Goal: Task Accomplishment & Management: Use online tool/utility

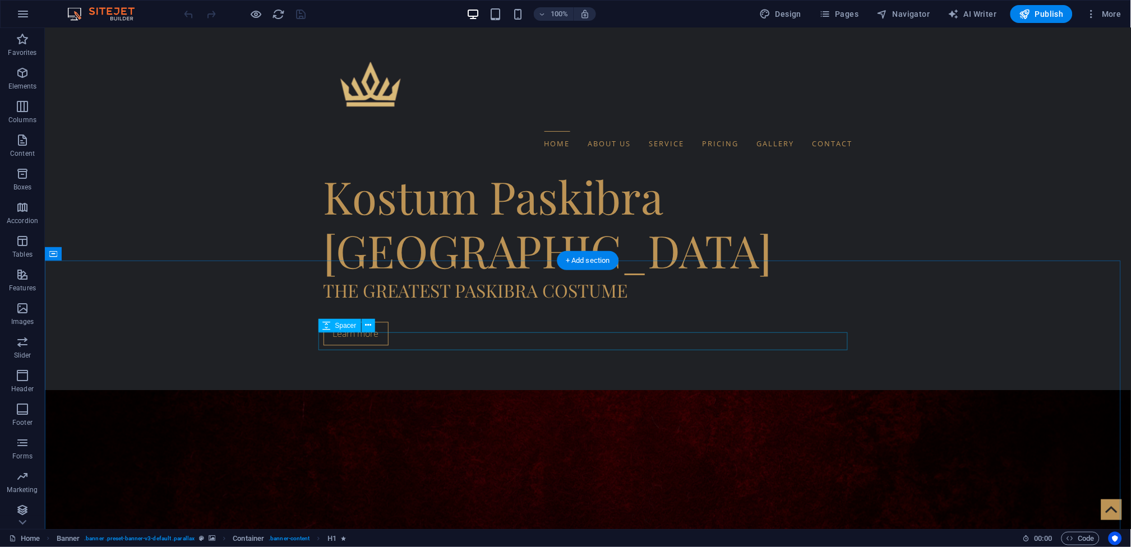
scroll to position [620, 0]
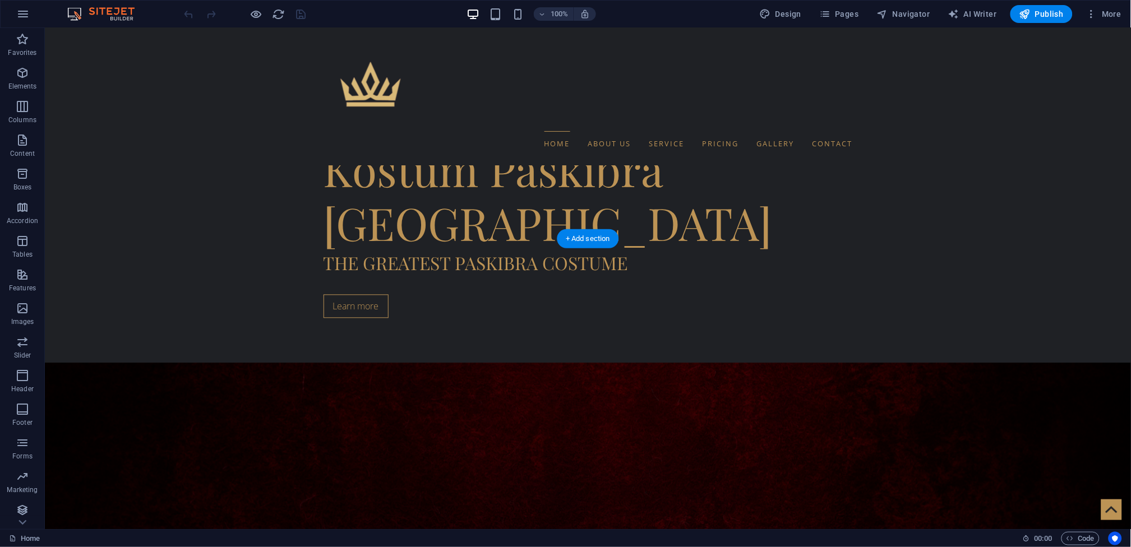
click at [238, 366] on div "Drag here to replace the existing content. Press “Ctrl” if you want to create a…" at bounding box center [588, 278] width 1086 height 501
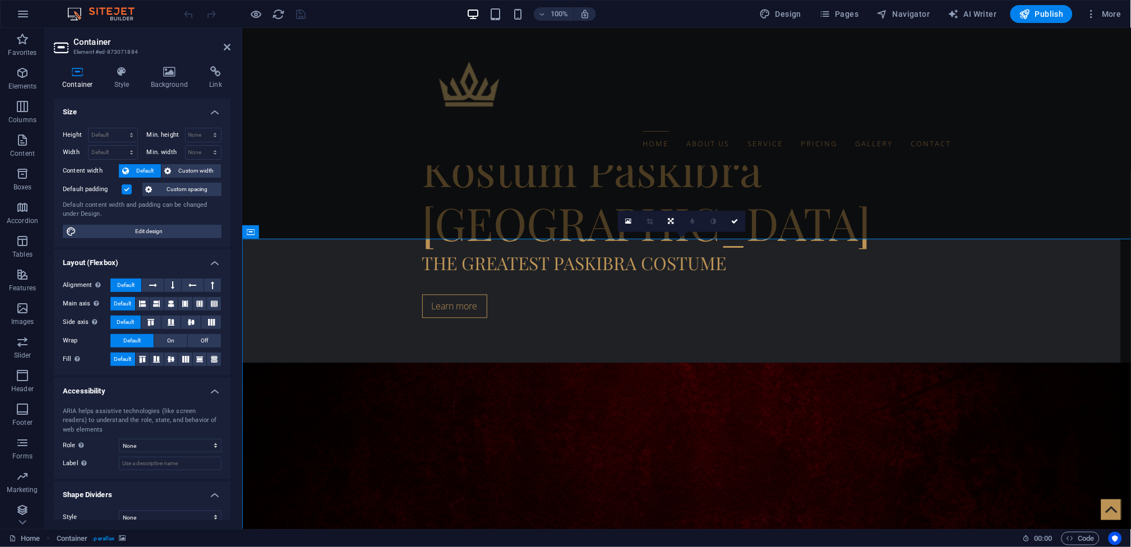
drag, startPoint x: 193, startPoint y: 338, endPoint x: 238, endPoint y: 366, distance: 52.9
click at [238, 366] on div "Container Style Background Link Size Height Default px rem % vh vw Min. height …" at bounding box center [142, 293] width 195 height 472
drag, startPoint x: 178, startPoint y: 230, endPoint x: 358, endPoint y: 230, distance: 180.0
click at [178, 230] on span "Edit design" at bounding box center [149, 231] width 139 height 13
select select "rem"
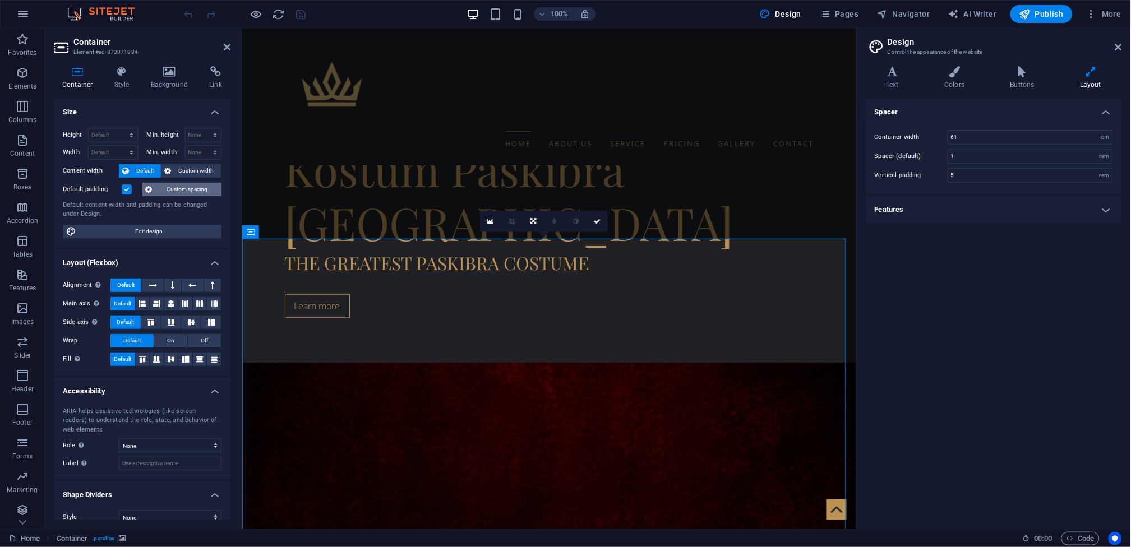
click at [177, 191] on span "Custom spacing" at bounding box center [187, 189] width 62 height 13
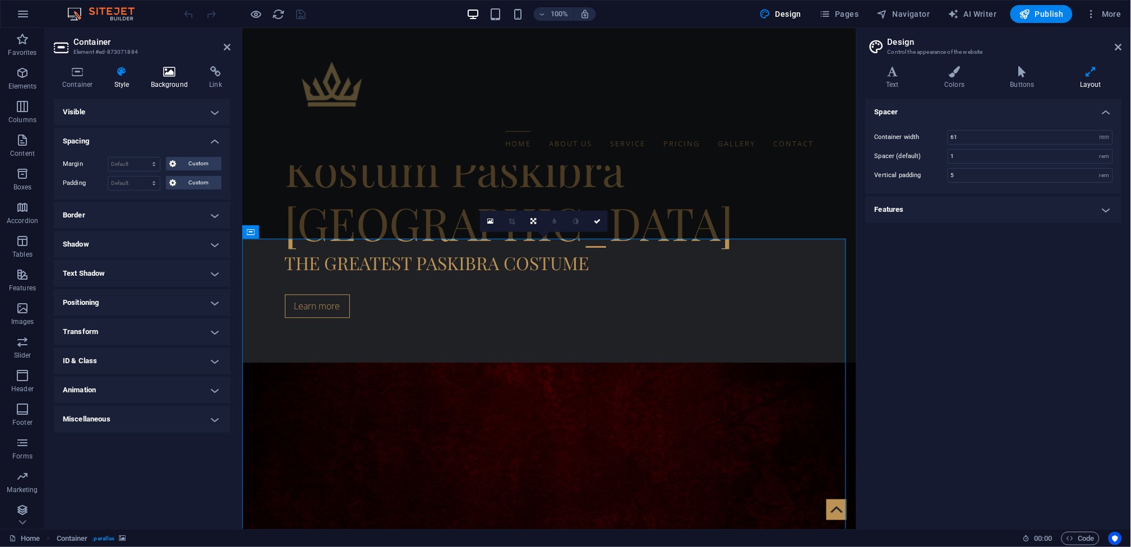
click at [159, 77] on h4 "Background" at bounding box center [171, 78] width 59 height 24
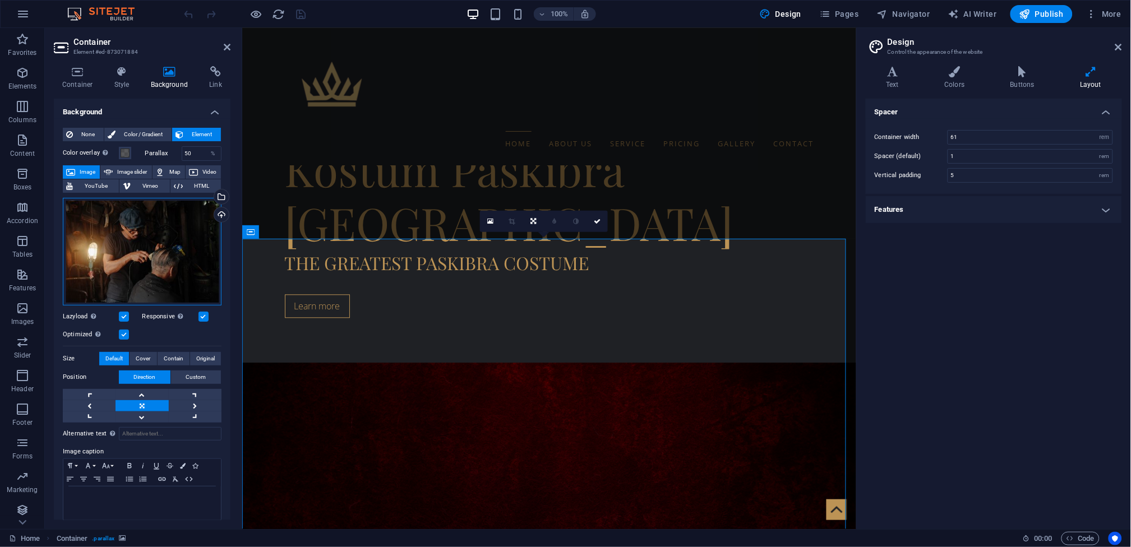
click at [155, 226] on div "Drag files here, click to choose files or select files from Files or our free s…" at bounding box center [142, 252] width 159 height 108
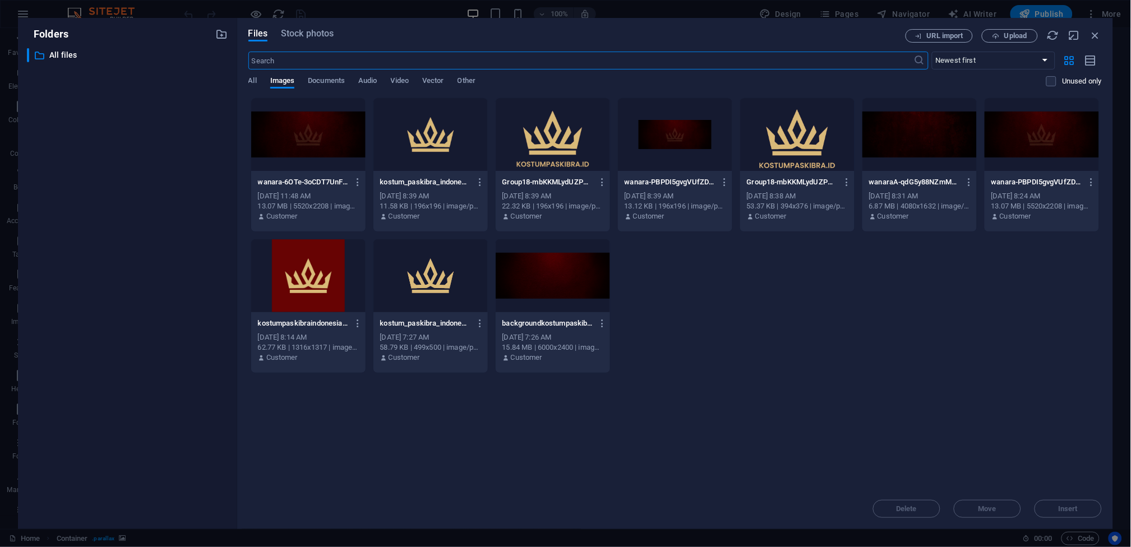
scroll to position [954, 0]
click at [704, 173] on div "wanara-PBPDI5gvgVUfZD1bYWNkzA-ENGlMT_CYRZG7kExNi9znw.png wanara-PBPDI5gvgVUfZD1…" at bounding box center [675, 182] width 101 height 18
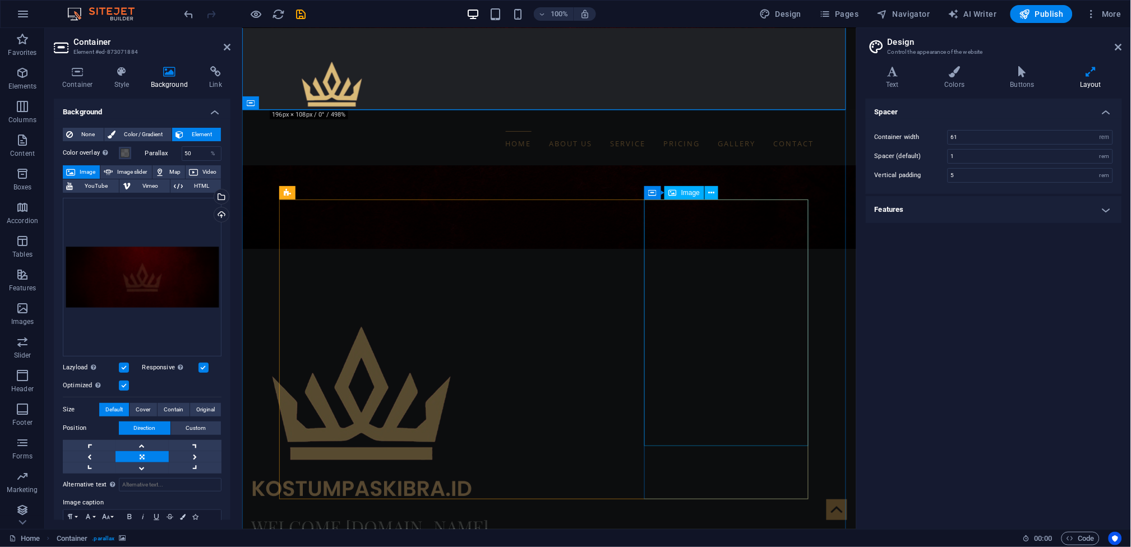
scroll to position [1049, 0]
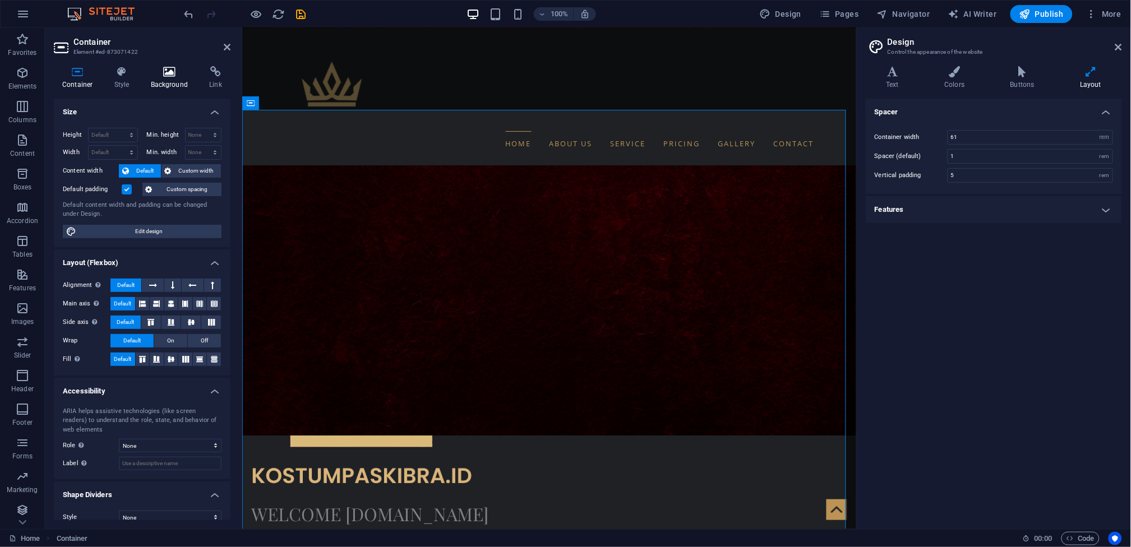
click at [177, 80] on h4 "Background" at bounding box center [171, 78] width 59 height 24
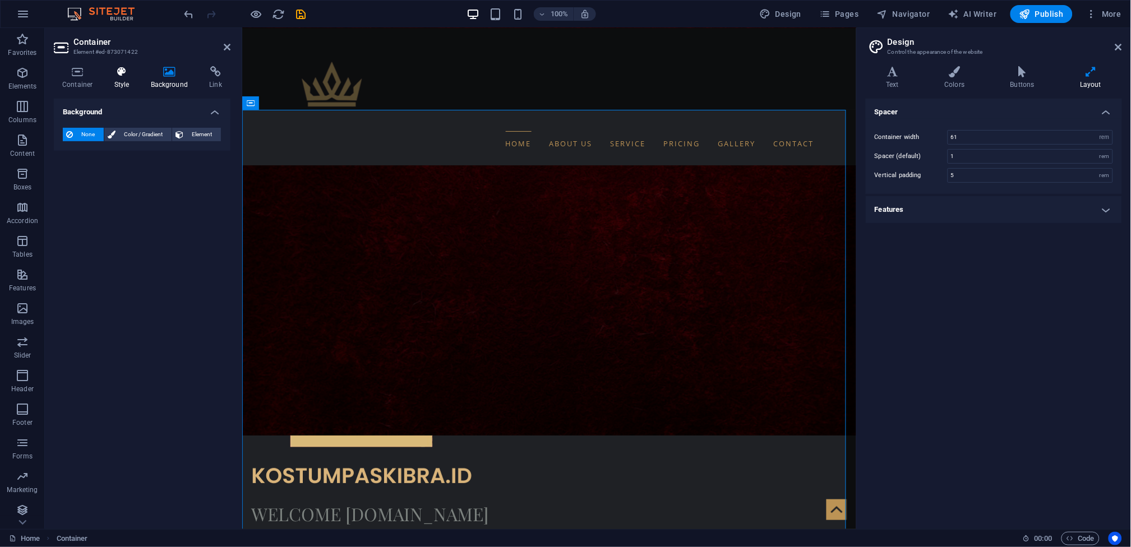
click at [112, 68] on icon at bounding box center [122, 71] width 32 height 11
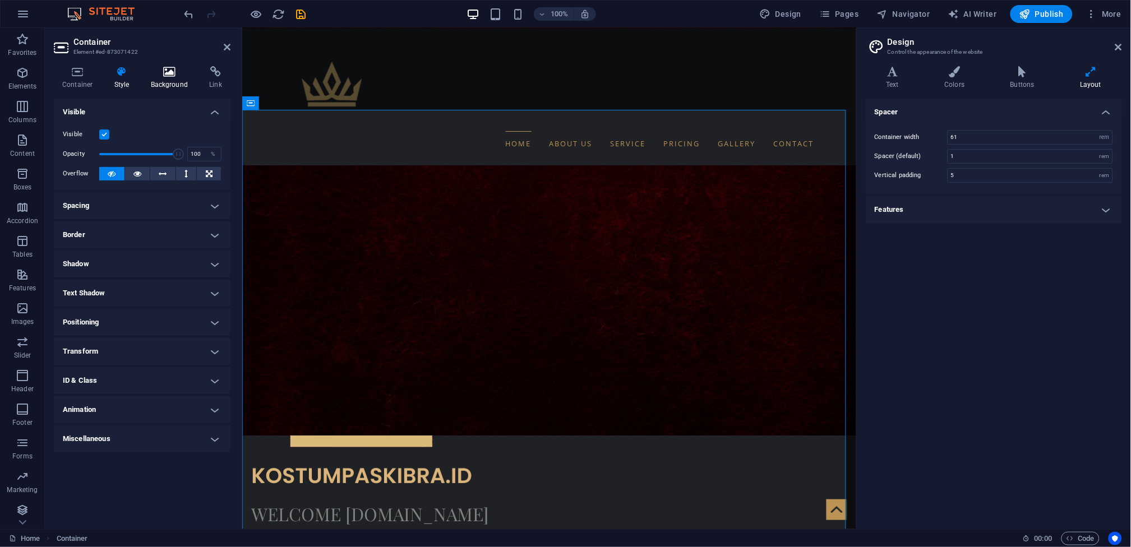
click at [165, 79] on h4 "Background" at bounding box center [171, 78] width 59 height 24
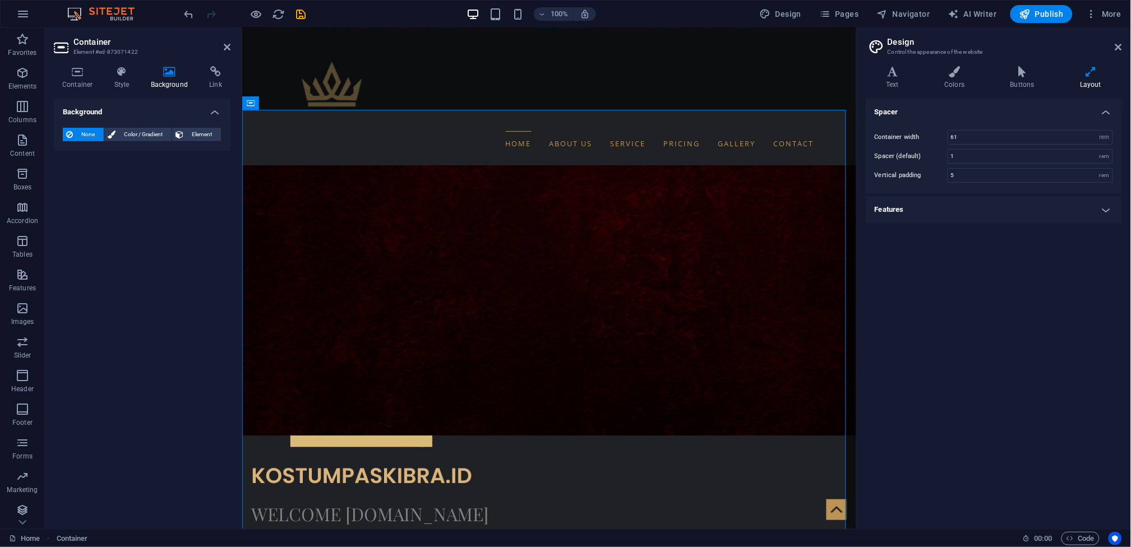
drag, startPoint x: 186, startPoint y: 147, endPoint x: 191, endPoint y: 141, distance: 8.0
click at [191, 141] on div "None Color / Gradient Element Stretch background to full-width Color overlay Pl…" at bounding box center [142, 135] width 177 height 32
click at [201, 141] on div "None Color / Gradient Element" at bounding box center [142, 135] width 159 height 14
click at [202, 140] on span "Element" at bounding box center [202, 134] width 31 height 13
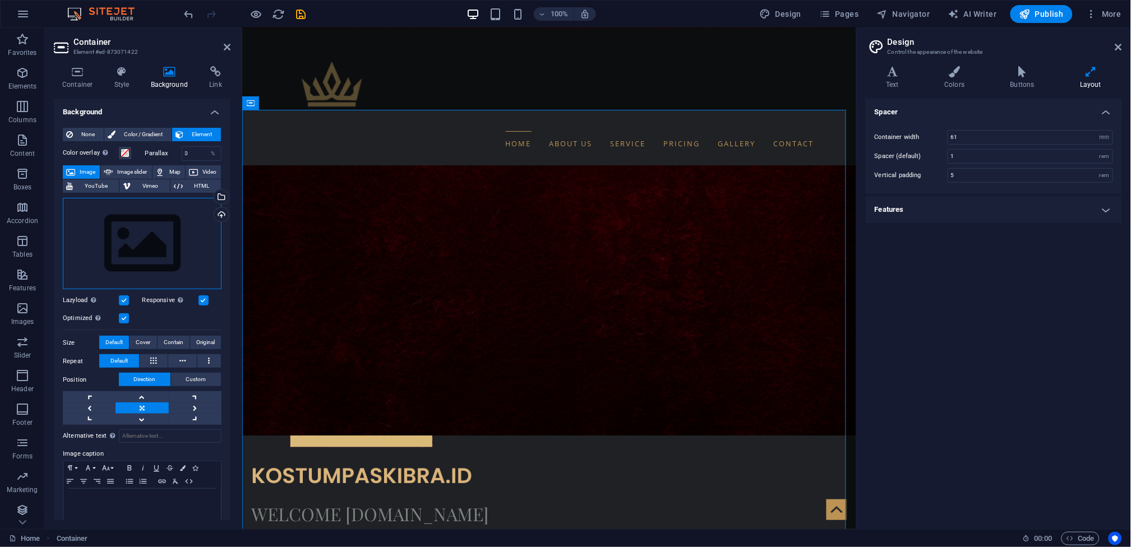
click at [154, 267] on div "Drag files here, click to choose files or select files from Files or our free s…" at bounding box center [142, 244] width 159 height 92
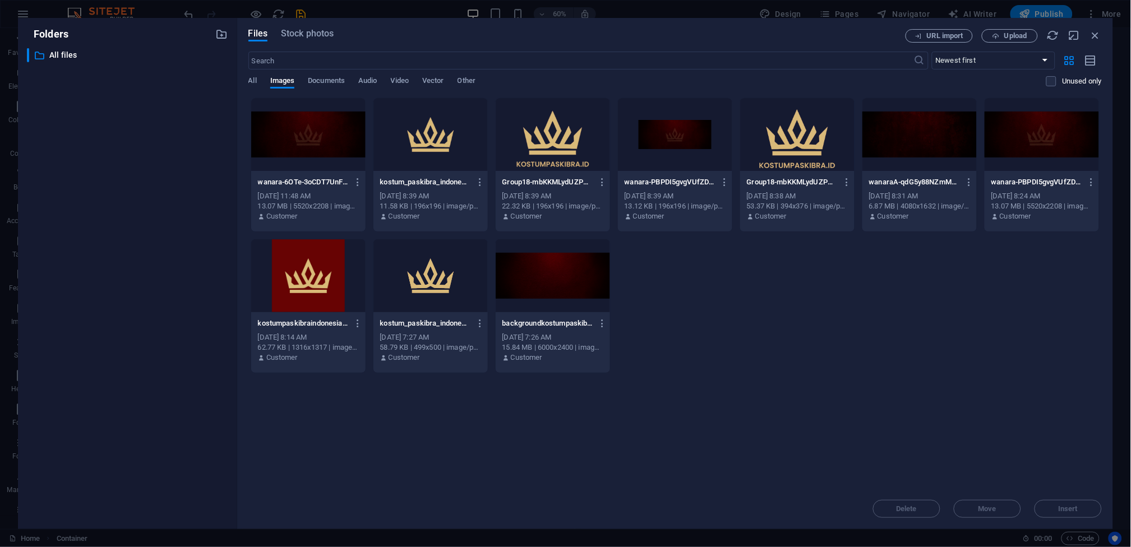
click at [692, 190] on div "wanara-PBPDI5gvgVUfZD1bYWNkzA-ENGlMT_CYRZG7kExNi9znw.png wanara-PBPDI5gvgVUfZD1…" at bounding box center [675, 182] width 101 height 18
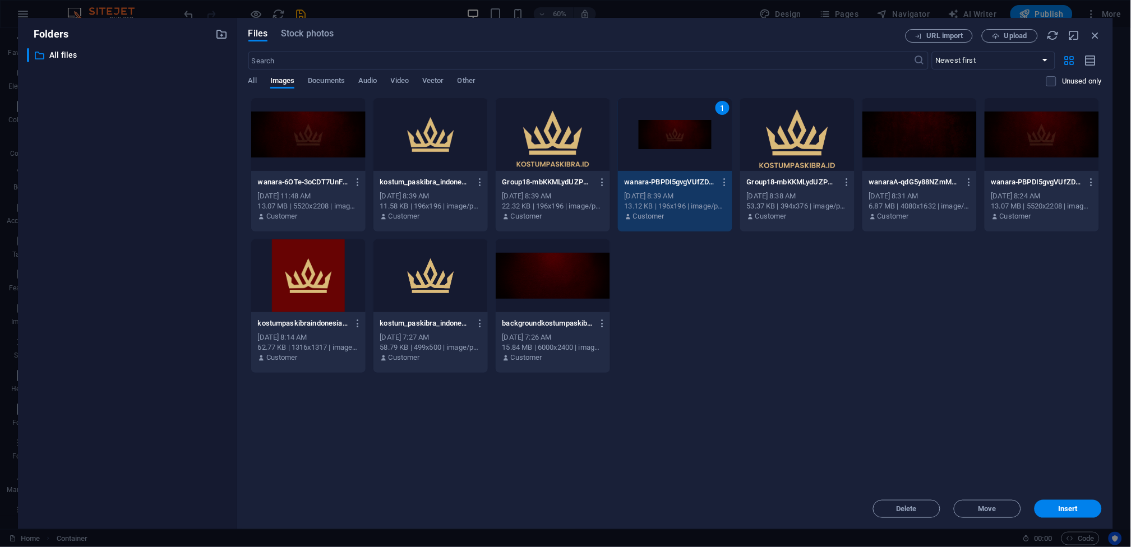
click at [692, 190] on div "wanara-PBPDI5gvgVUfZD1bYWNkzA-ENGlMT_CYRZG7kExNi9znw.png wanara-PBPDI5gvgVUfZD1…" at bounding box center [675, 182] width 101 height 18
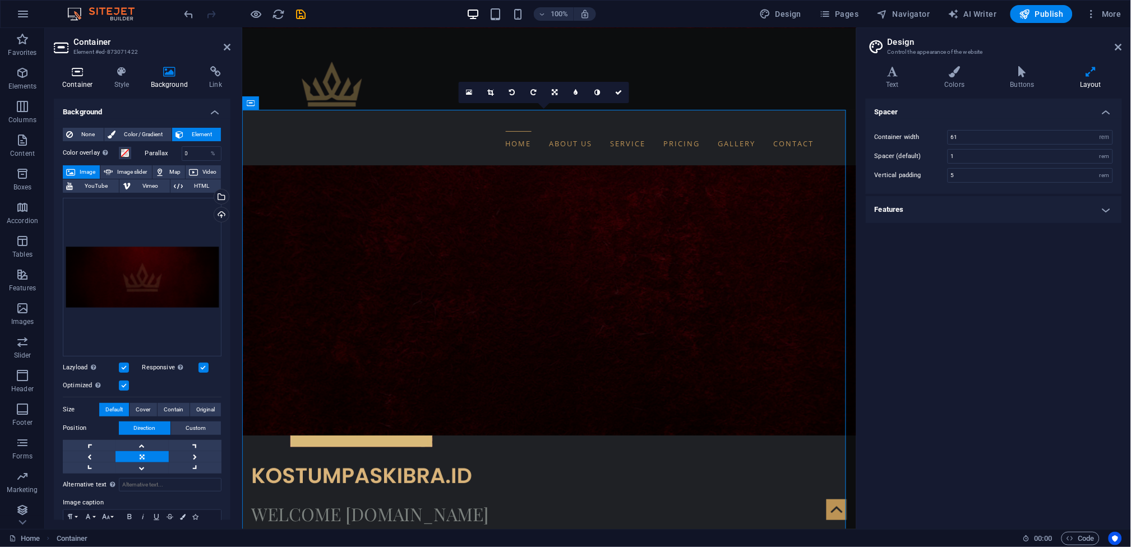
click at [86, 70] on icon at bounding box center [78, 71] width 48 height 11
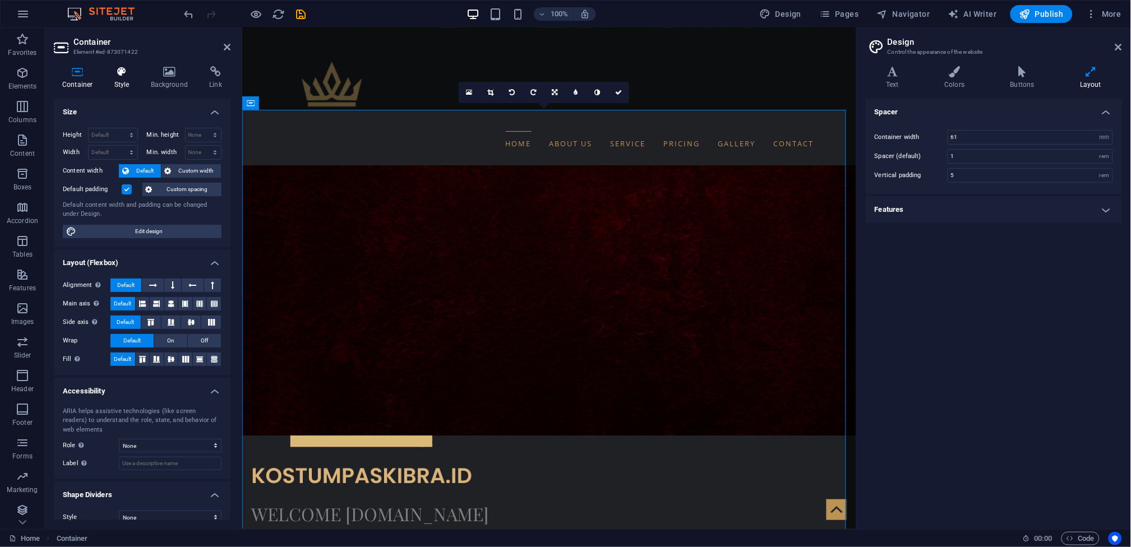
click at [126, 81] on h4 "Style" at bounding box center [124, 78] width 36 height 24
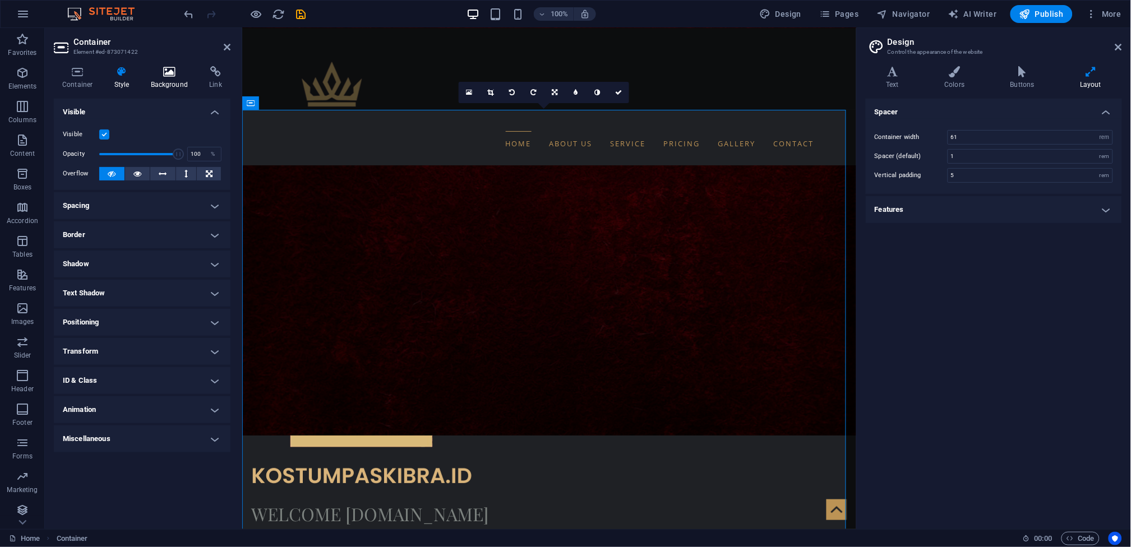
click at [164, 85] on h4 "Background" at bounding box center [171, 78] width 59 height 24
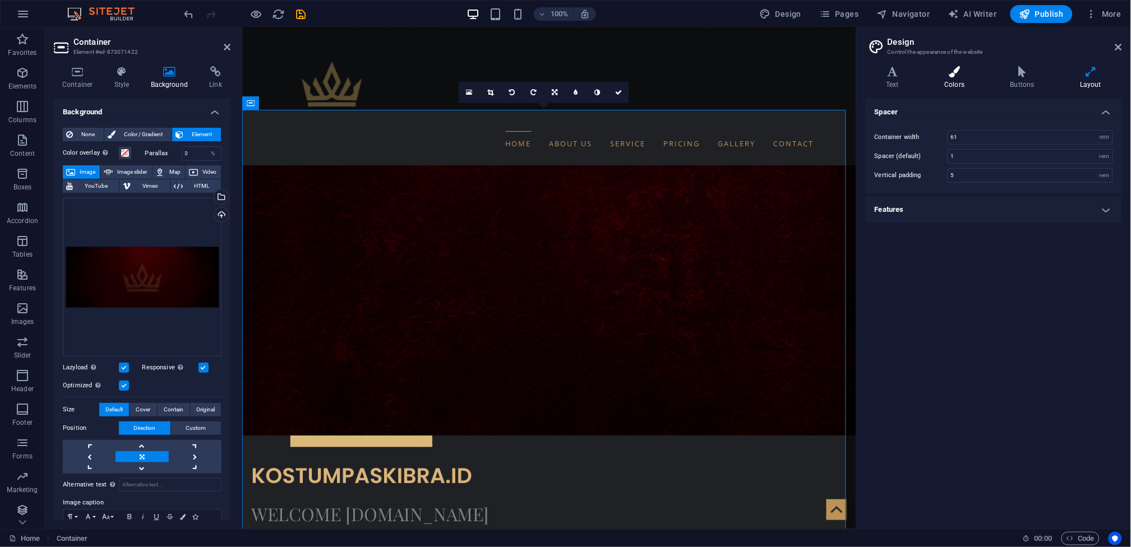
click at [963, 87] on h4 "Colors" at bounding box center [957, 78] width 66 height 24
click at [956, 164] on span at bounding box center [953, 168] width 9 height 9
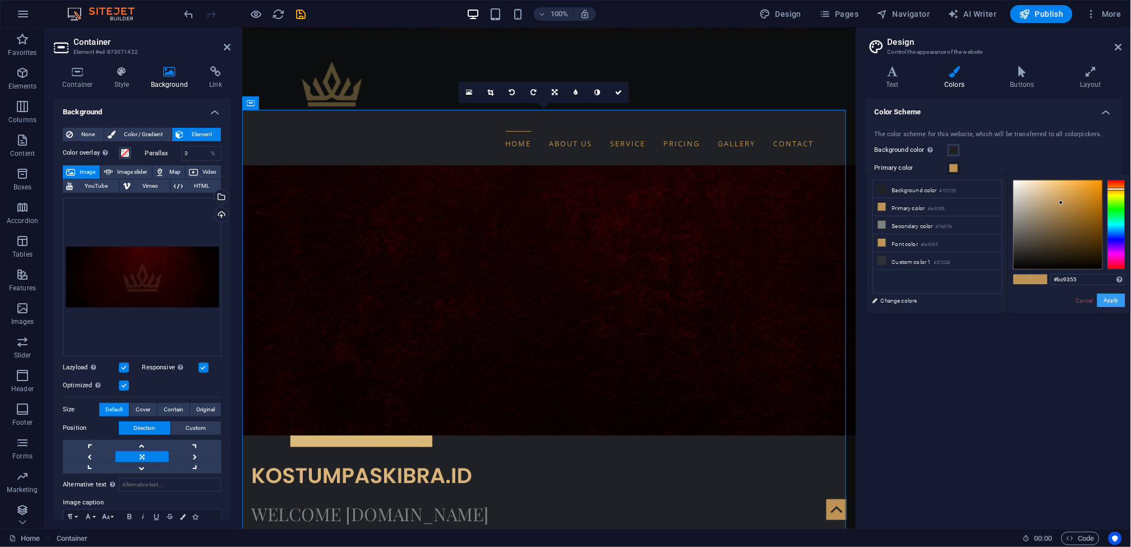
click at [1113, 298] on button "Apply" at bounding box center [1111, 300] width 28 height 13
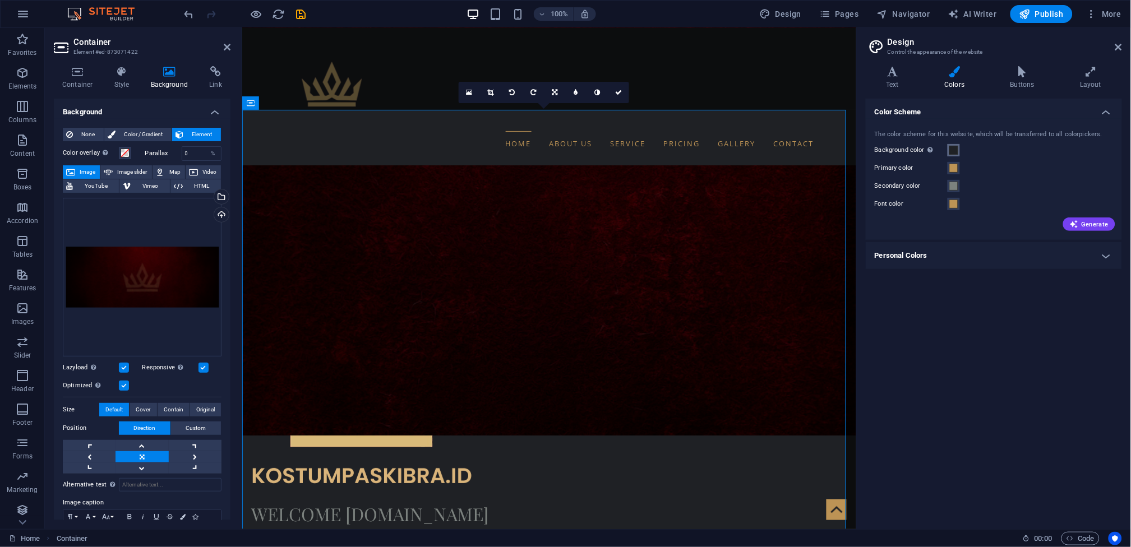
click at [953, 153] on span at bounding box center [953, 150] width 9 height 9
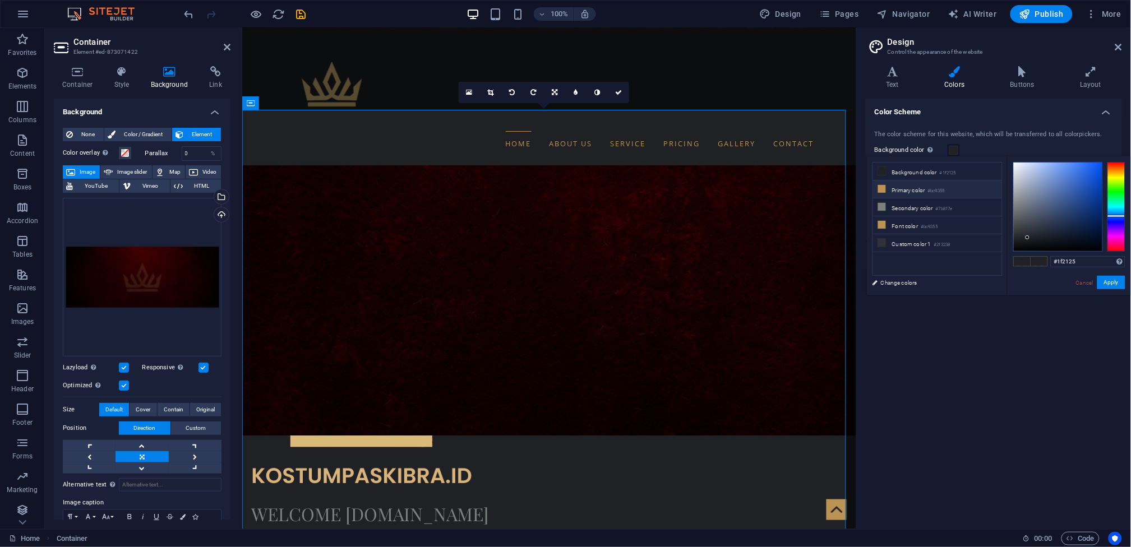
click at [917, 182] on li "Primary color #bc9355" at bounding box center [937, 190] width 129 height 18
type input "#bc9355"
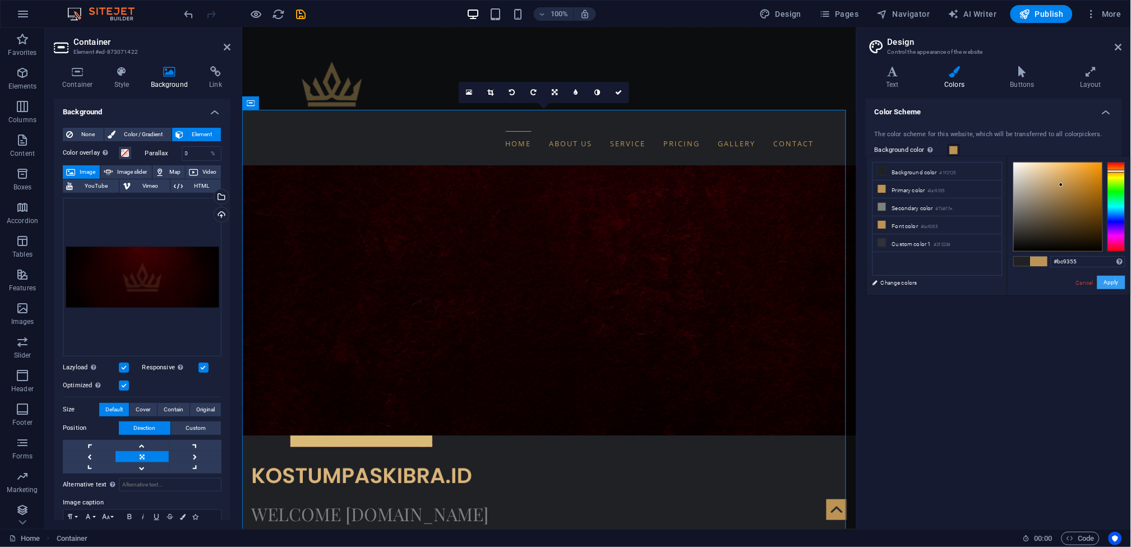
click at [1104, 278] on button "Apply" at bounding box center [1111, 282] width 28 height 13
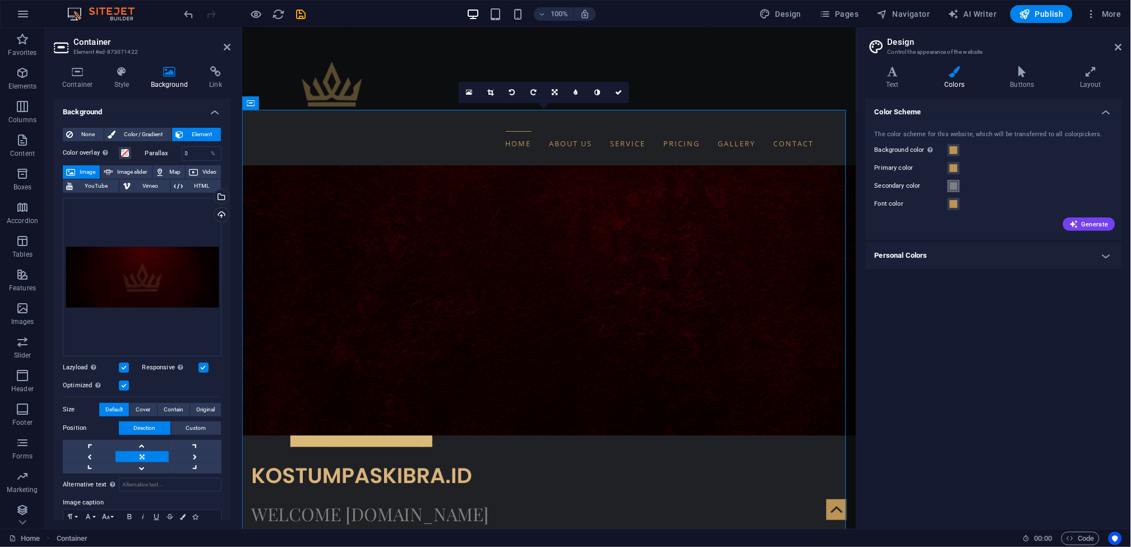
click at [953, 188] on span at bounding box center [953, 186] width 9 height 9
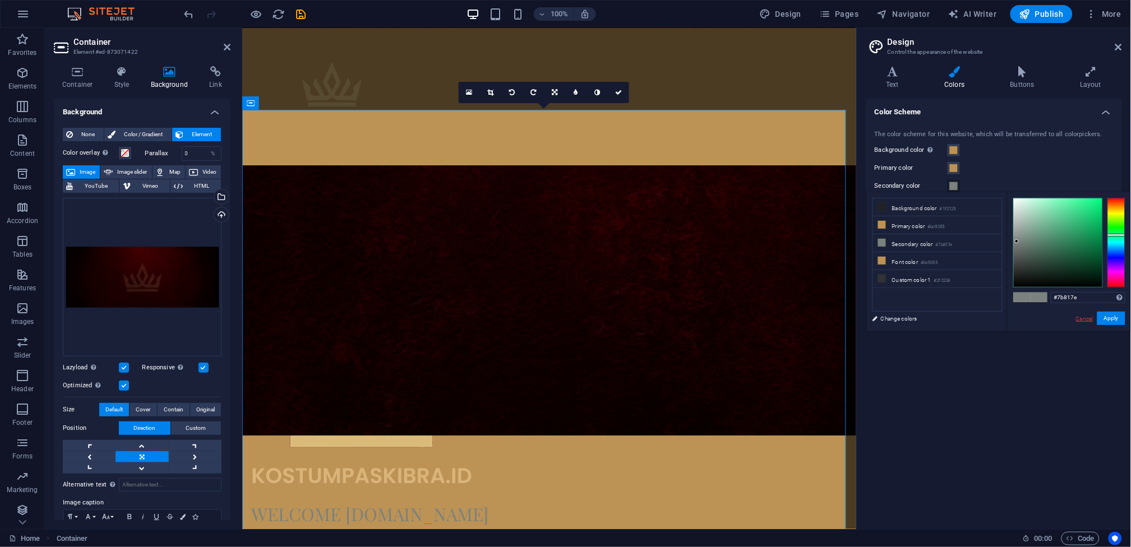
click at [1083, 320] on link "Cancel" at bounding box center [1085, 319] width 20 height 8
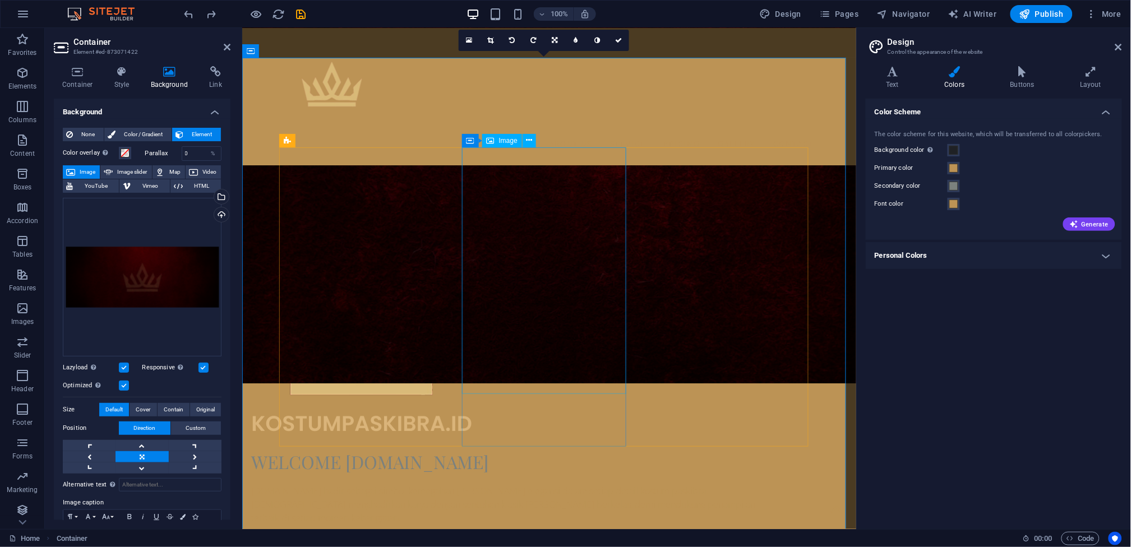
scroll to position [1102, 0]
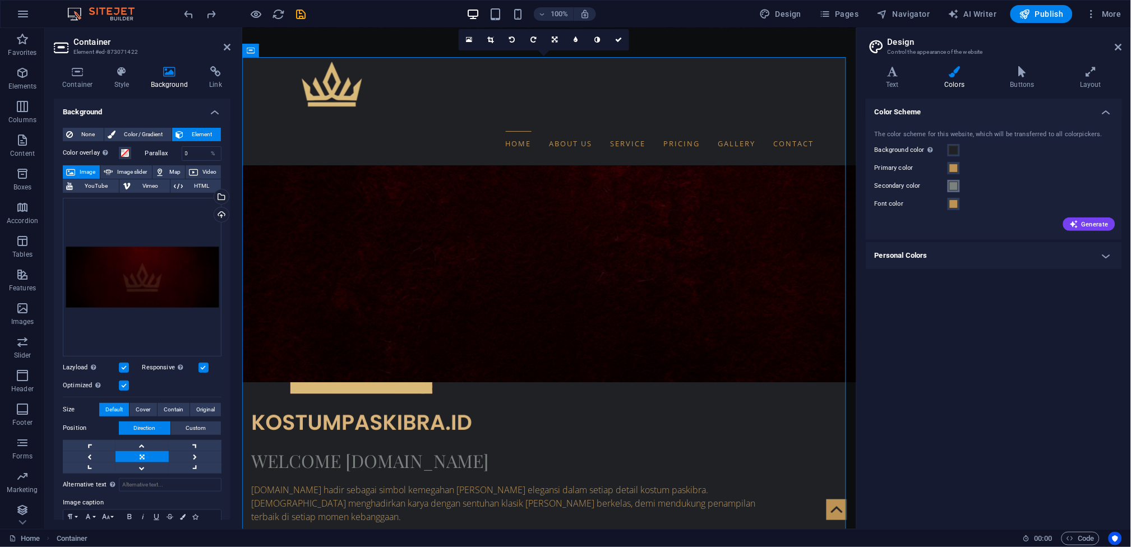
click at [955, 185] on span at bounding box center [953, 186] width 9 height 9
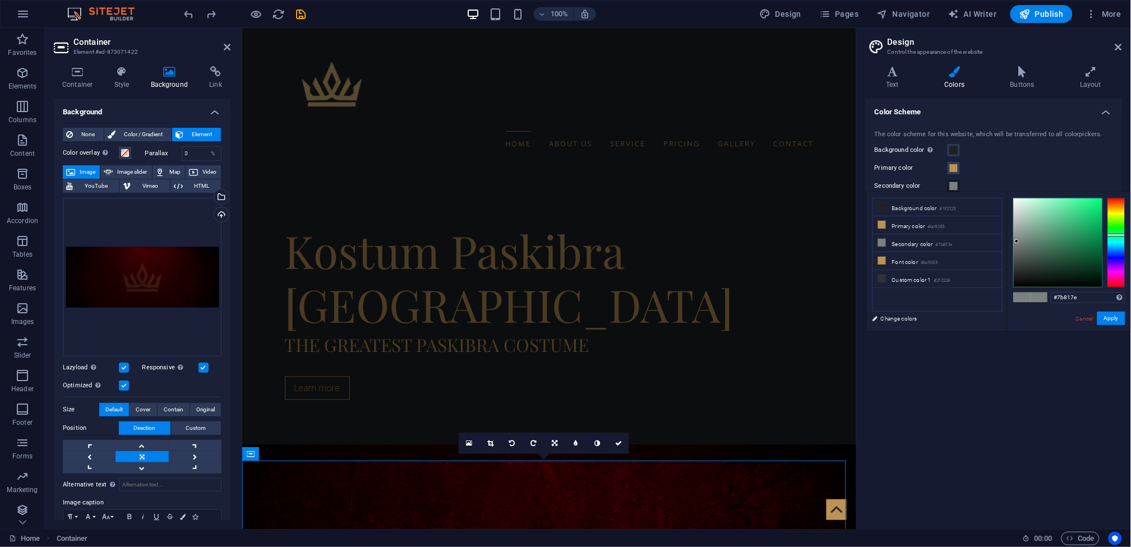
scroll to position [699, 0]
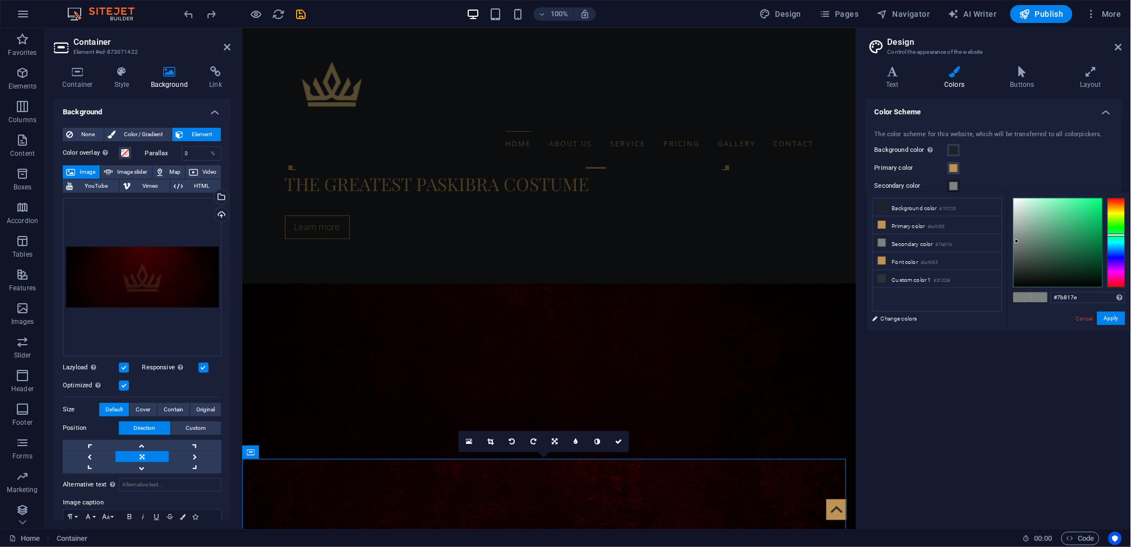
click at [1037, 301] on span at bounding box center [1039, 298] width 17 height 10
click at [915, 319] on link "Change colors" at bounding box center [932, 319] width 130 height 14
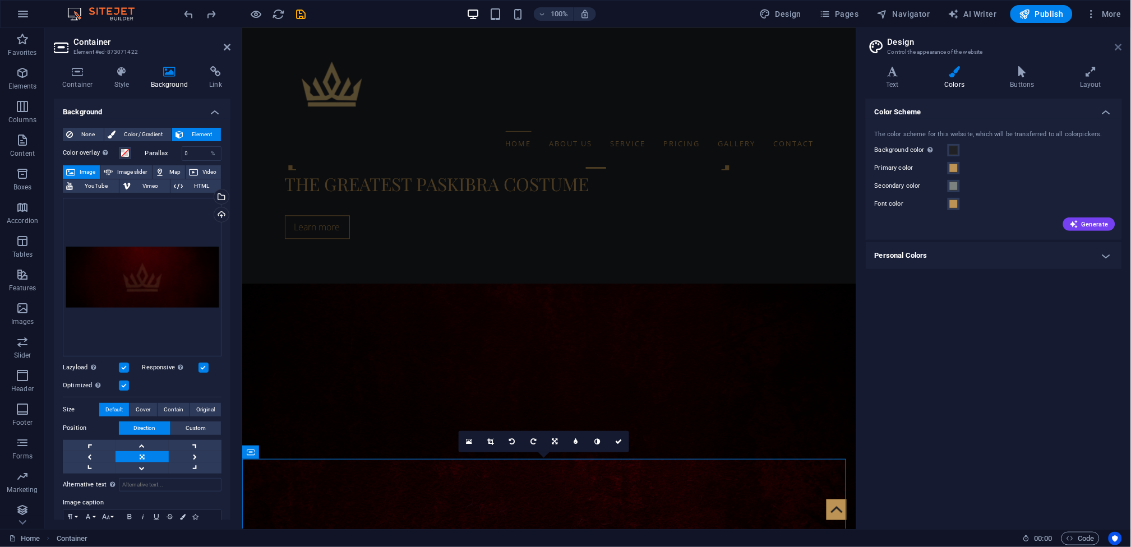
click at [1115, 47] on icon at bounding box center [1118, 47] width 7 height 9
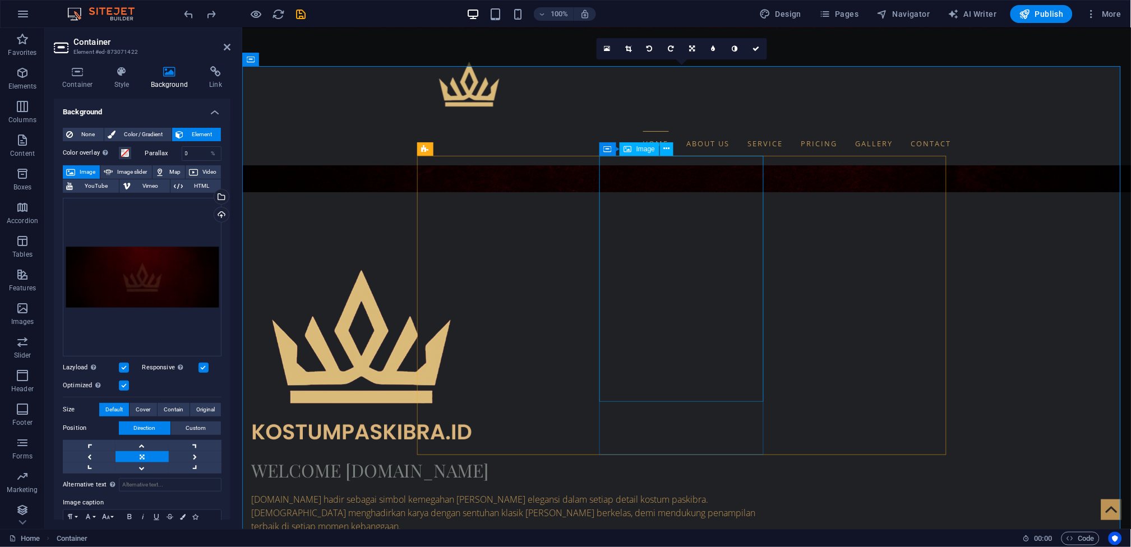
scroll to position [1093, 0]
